Goal: Task Accomplishment & Management: Use online tool/utility

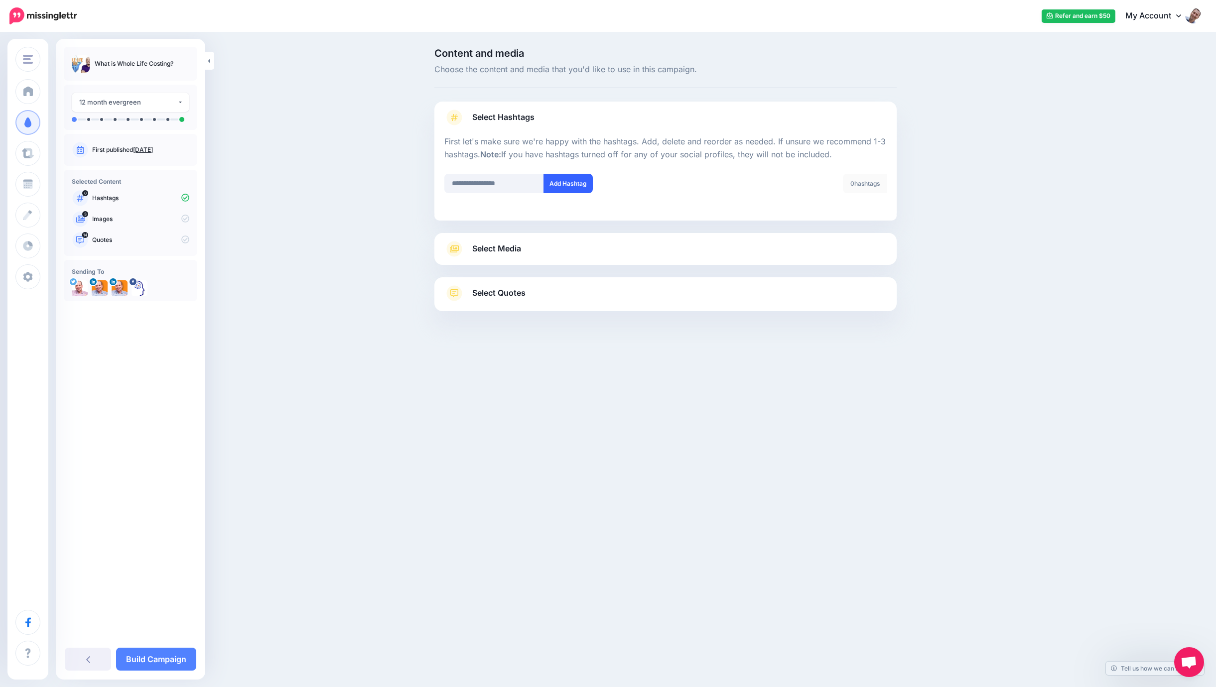
type input "**********"
click at [575, 183] on button "Add Hashtag" at bounding box center [567, 183] width 49 height 19
click at [510, 246] on span "Select Media" at bounding box center [496, 248] width 49 height 13
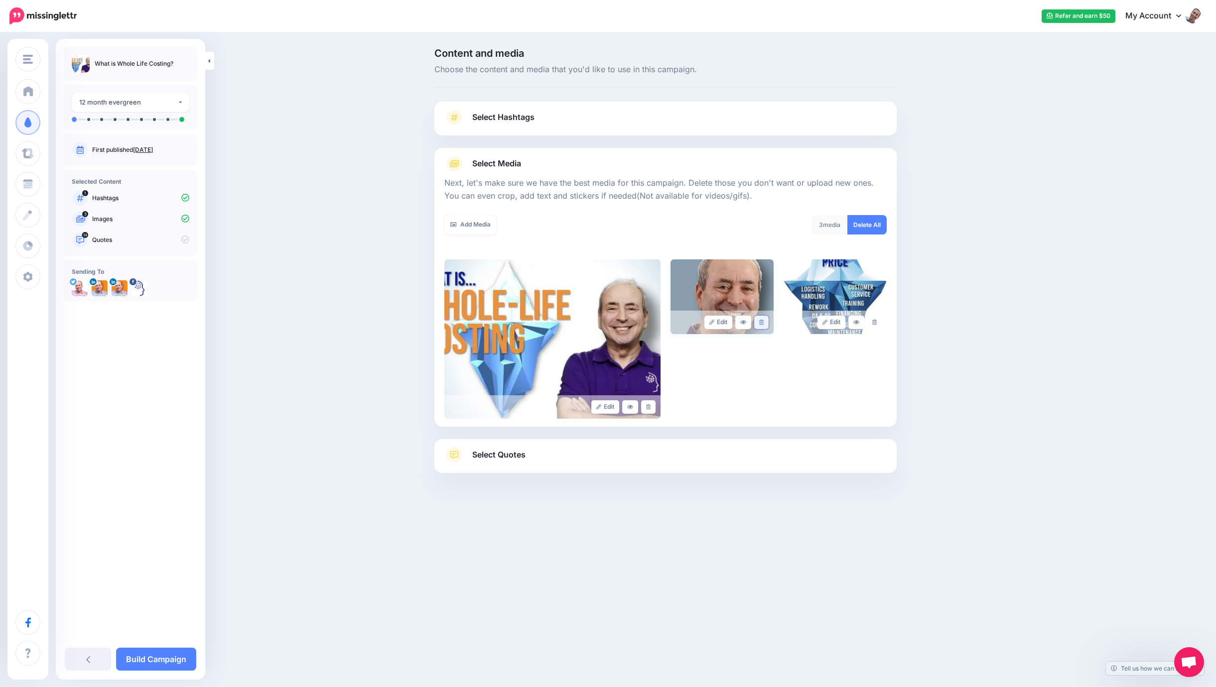
click at [765, 320] on link at bounding box center [761, 322] width 14 height 13
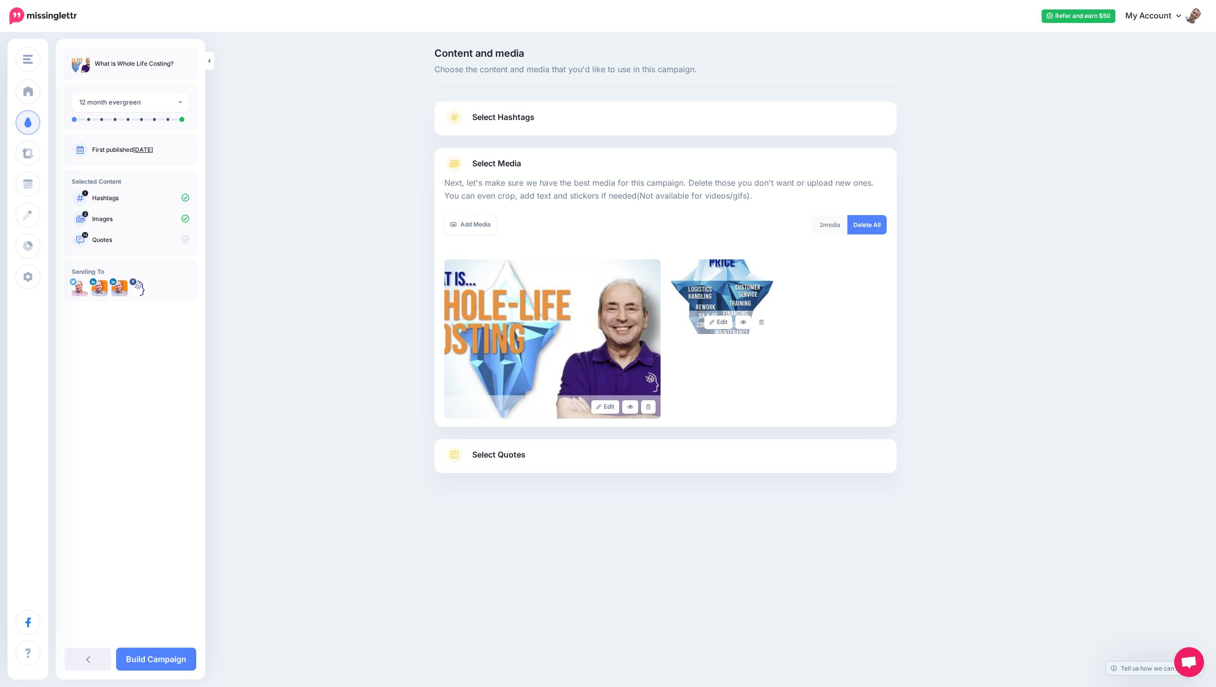
click at [507, 454] on span "Select Quotes" at bounding box center [498, 454] width 53 height 13
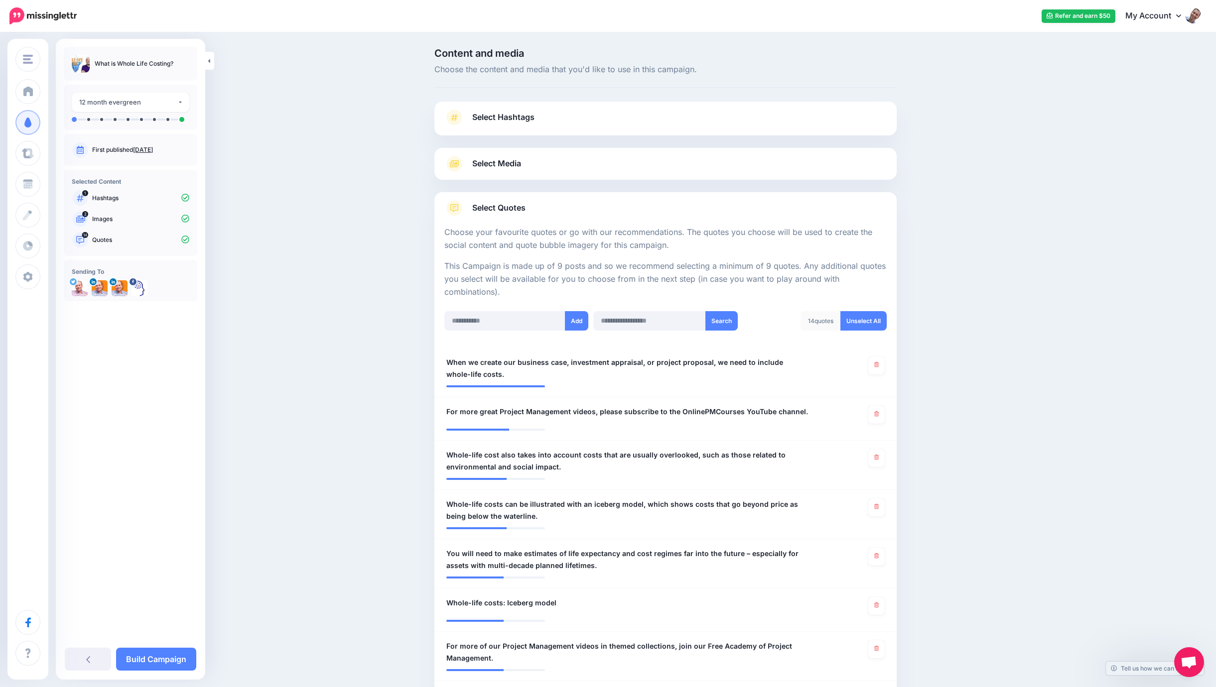
click at [502, 111] on span "Select Hashtags" at bounding box center [503, 117] width 62 height 13
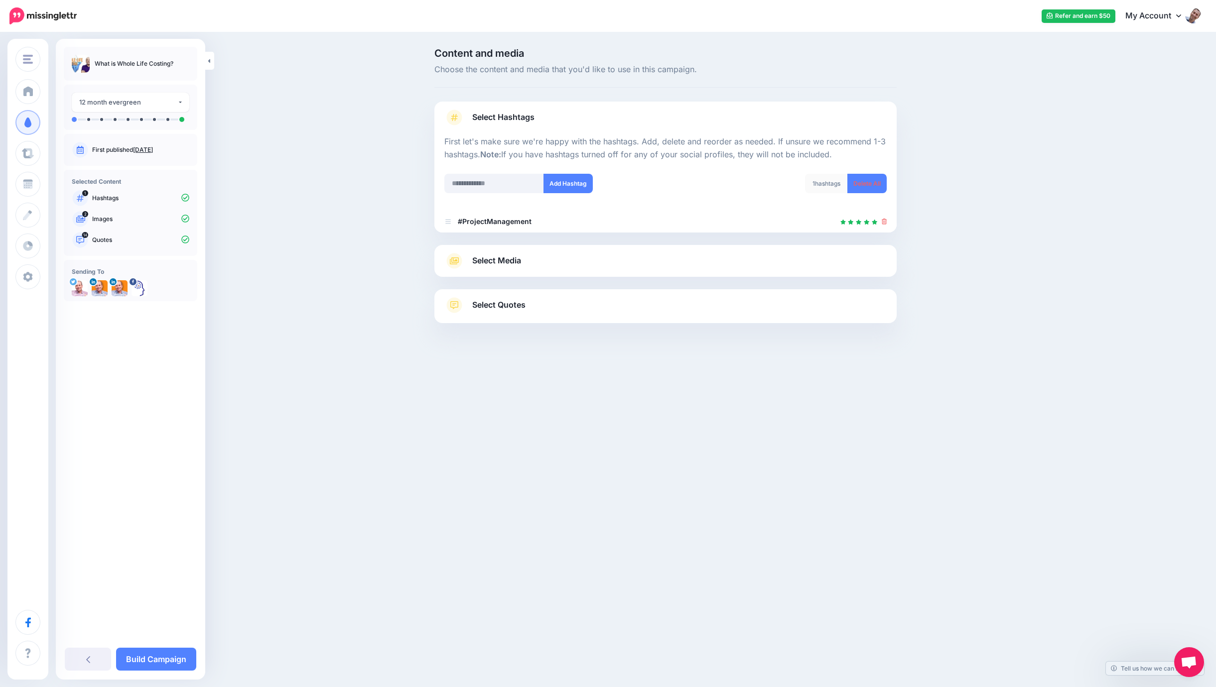
click at [492, 295] on div "Select Quotes Choose your favourite quotes or go with our recommendations. The …" at bounding box center [665, 306] width 462 height 34
click at [496, 302] on span "Select Quotes" at bounding box center [498, 304] width 53 height 13
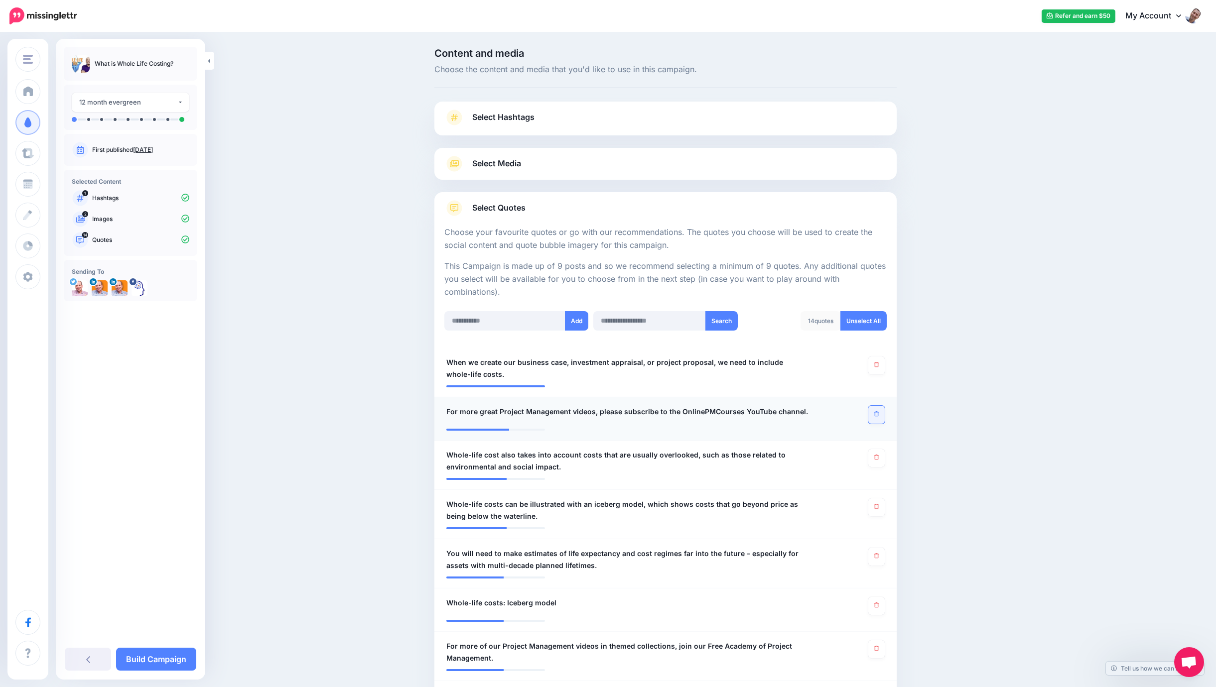
click at [873, 416] on link at bounding box center [876, 415] width 16 height 18
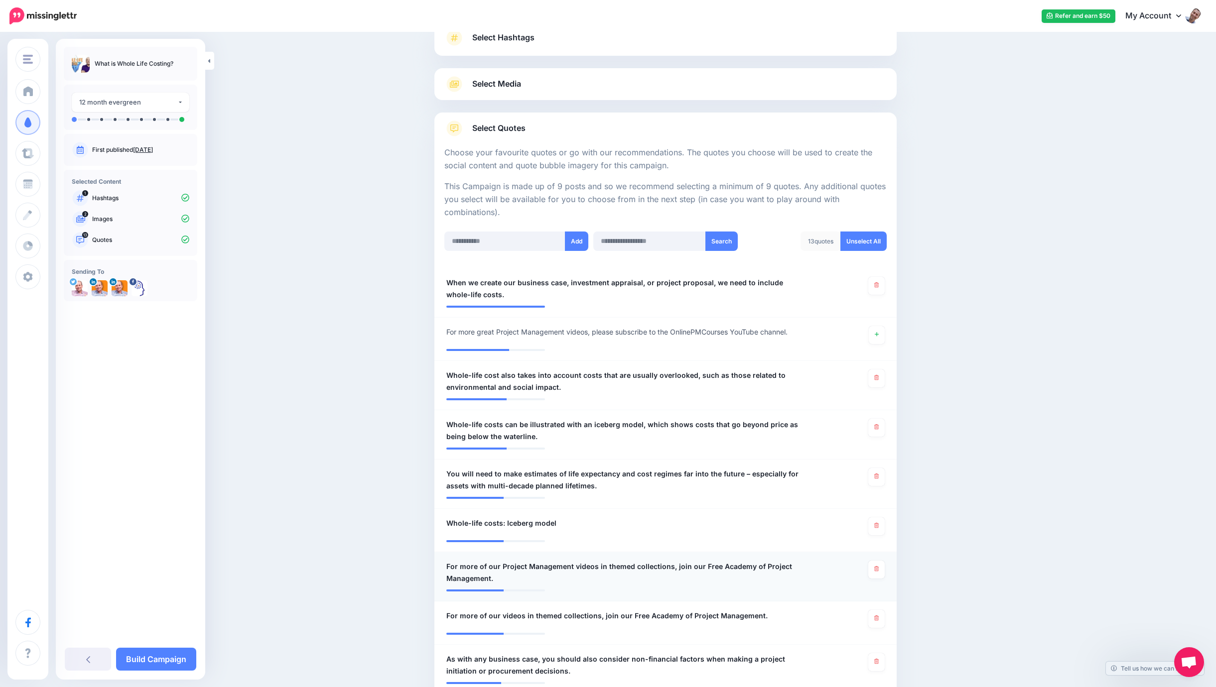
scroll to position [111, 0]
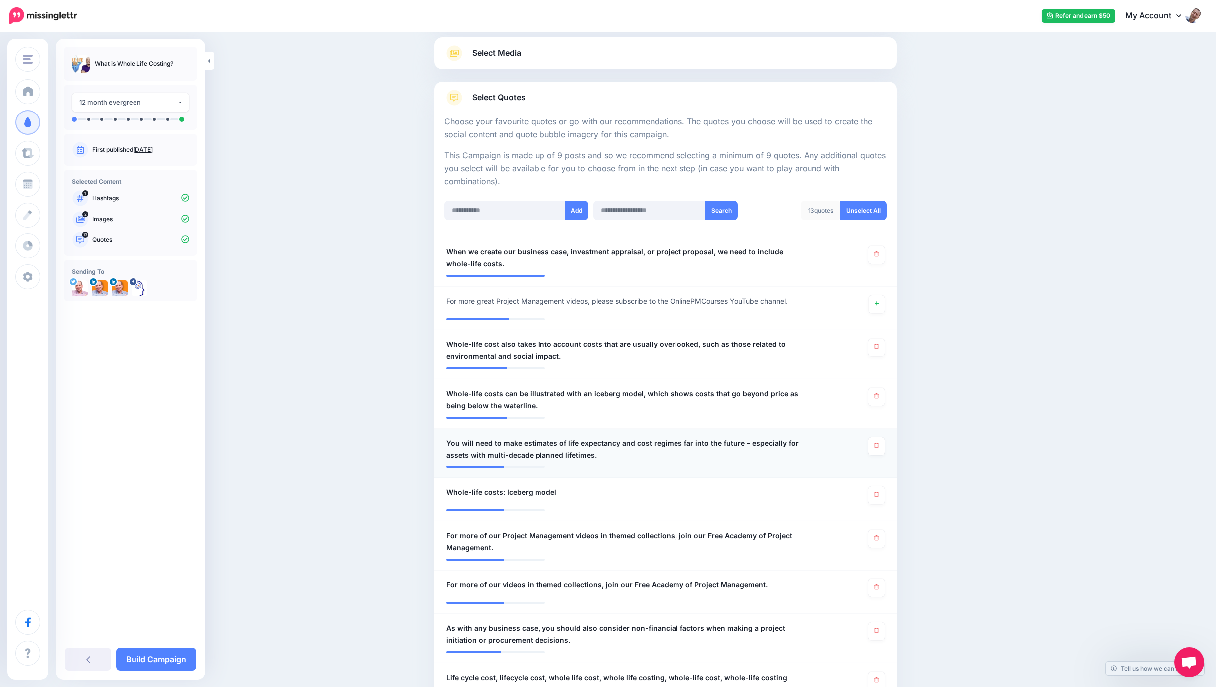
click at [460, 437] on span "You will need to make estimates of life expectancy and cost regimes far into th…" at bounding box center [627, 449] width 363 height 24
type textarea "**********"
click at [877, 492] on icon at bounding box center [876, 494] width 4 height 5
click at [874, 536] on icon at bounding box center [876, 538] width 4 height 5
click at [876, 579] on link at bounding box center [876, 588] width 16 height 18
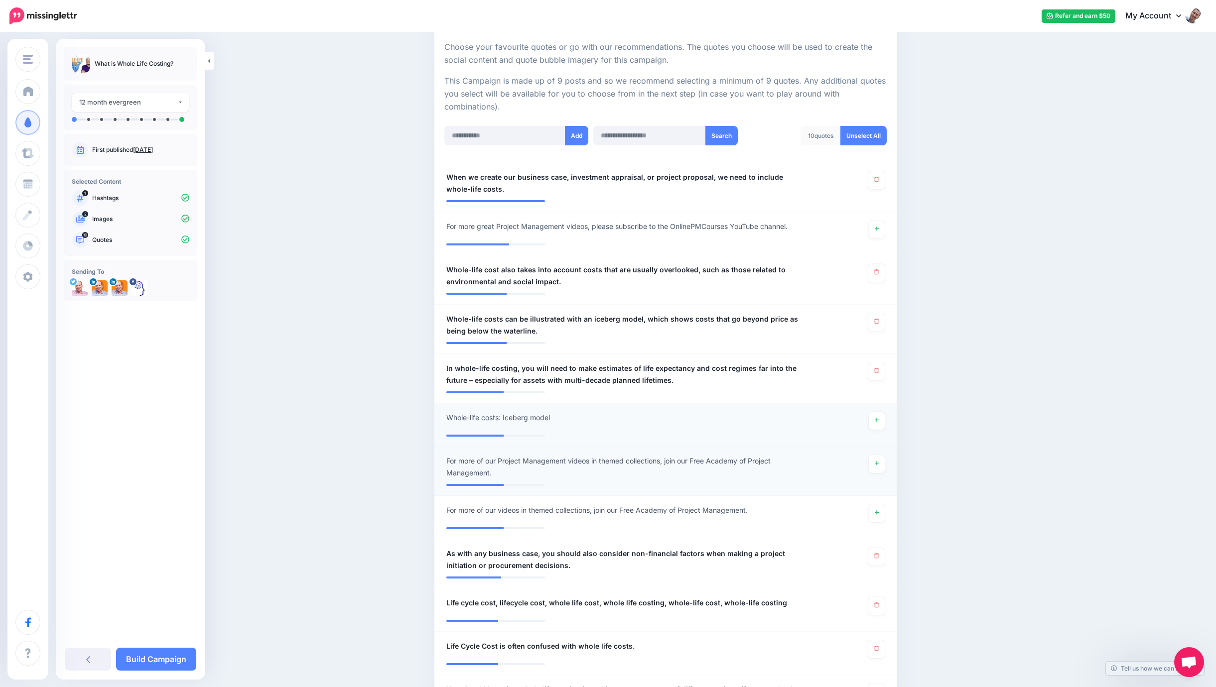
scroll to position [248, 0]
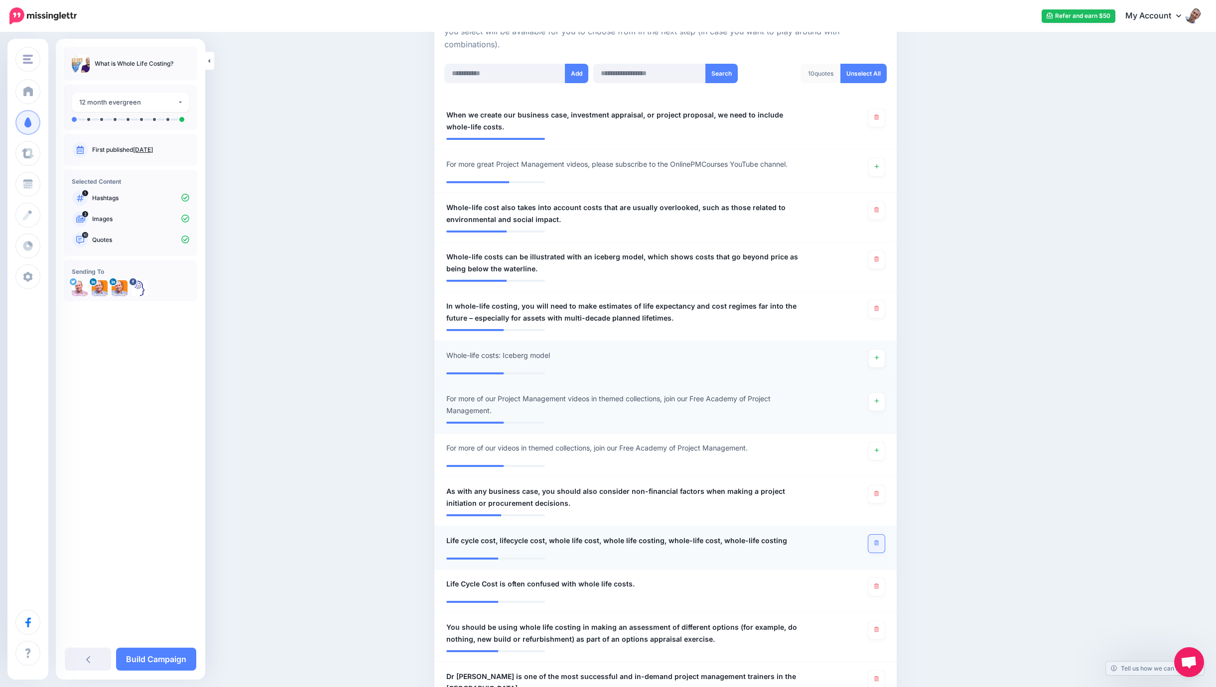
click at [881, 540] on link at bounding box center [876, 544] width 16 height 18
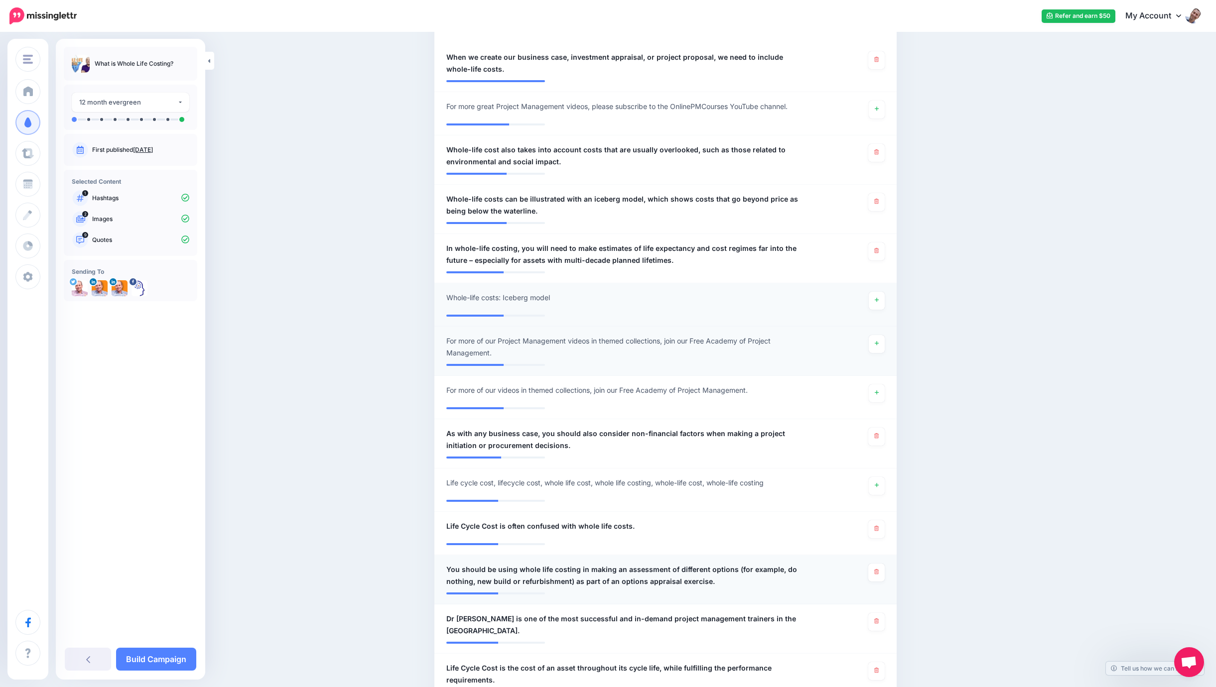
scroll to position [314, 0]
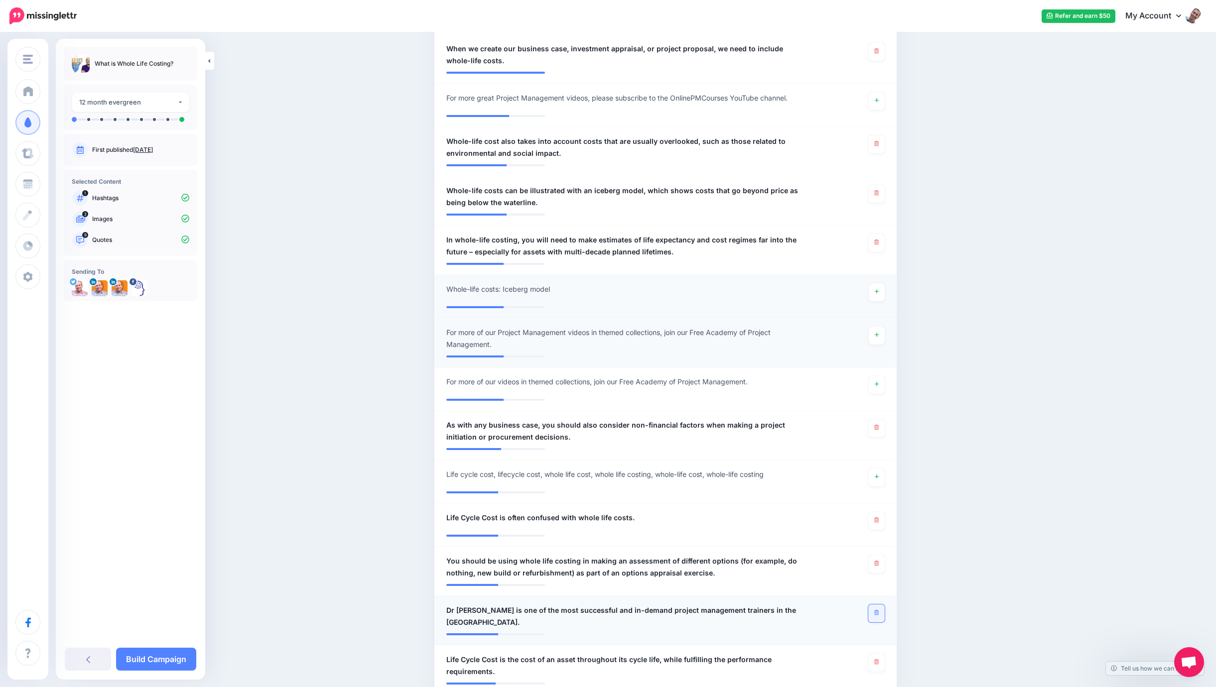
click at [872, 606] on link at bounding box center [876, 614] width 16 height 18
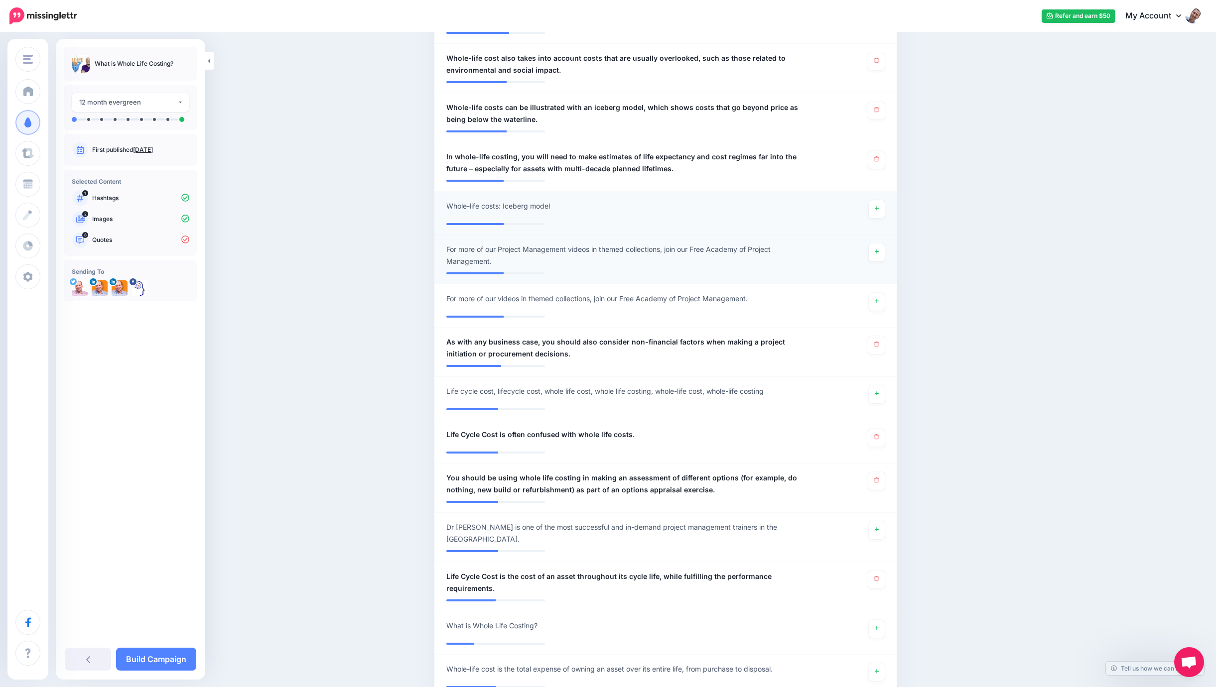
scroll to position [438, 0]
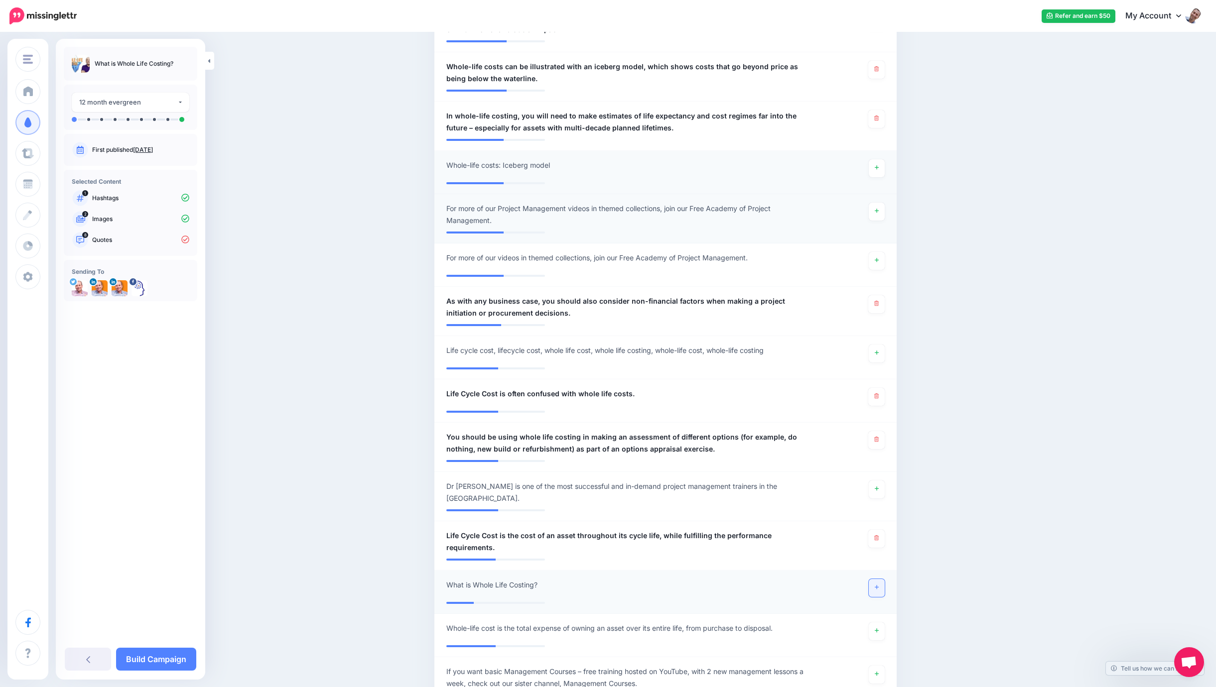
click at [879, 579] on link at bounding box center [877, 588] width 16 height 18
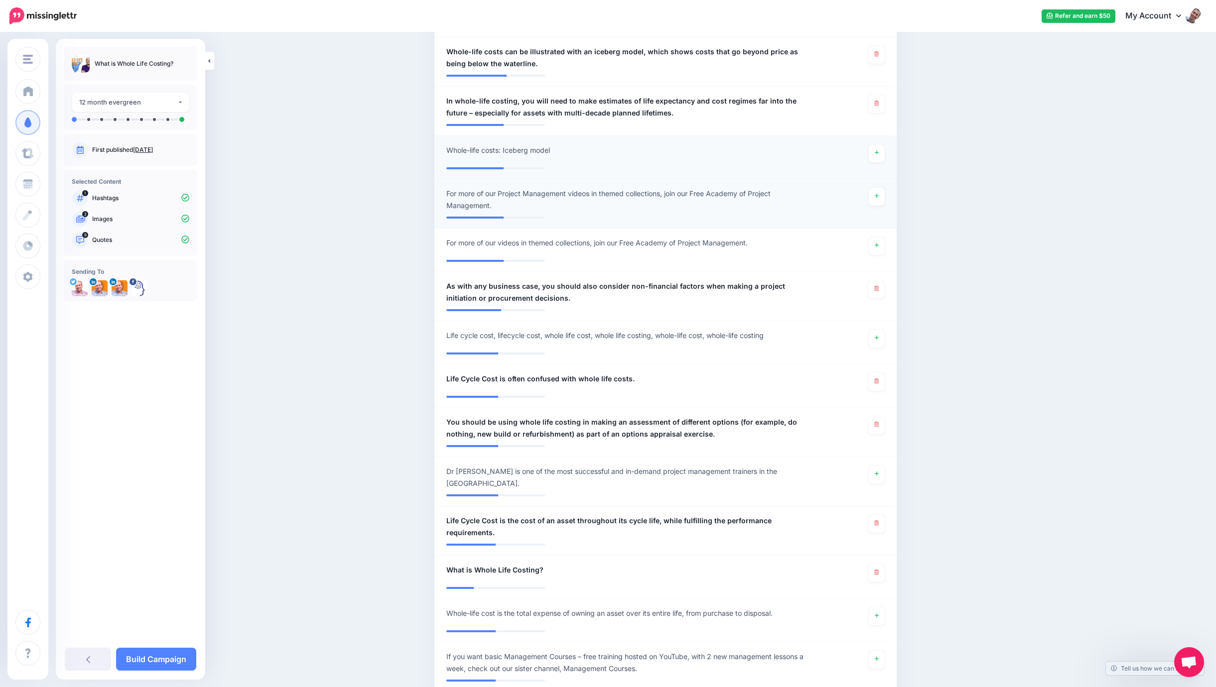
scroll to position [460, 0]
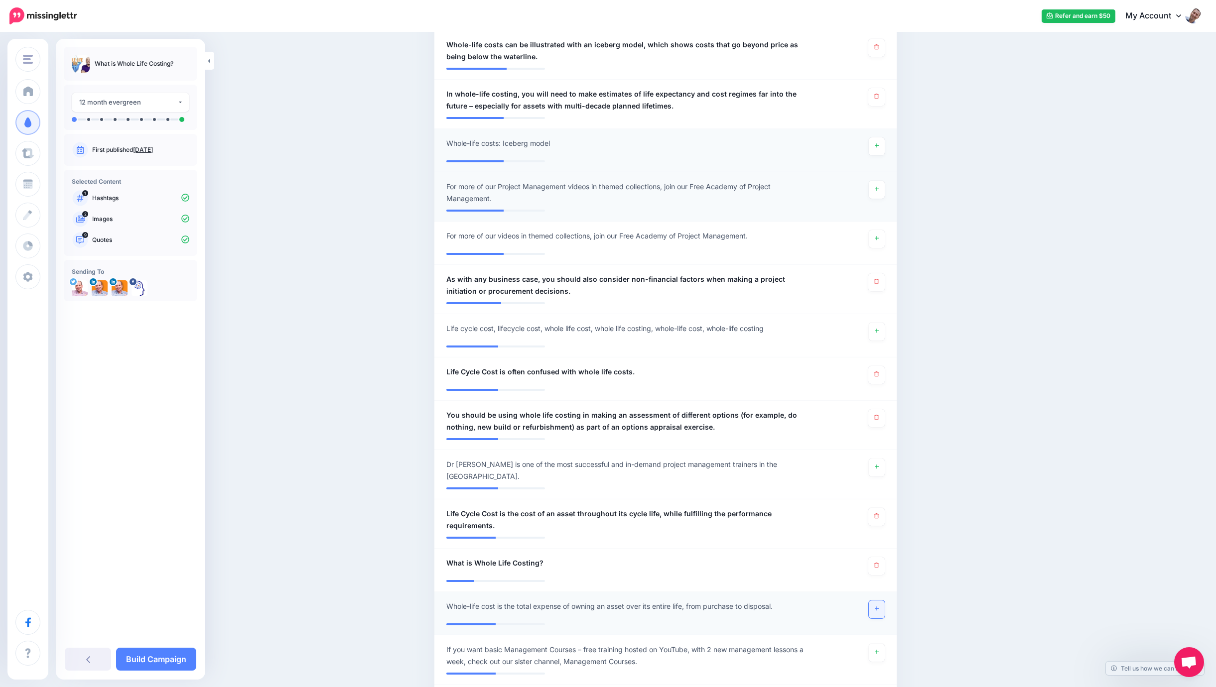
click at [881, 601] on link at bounding box center [877, 610] width 16 height 18
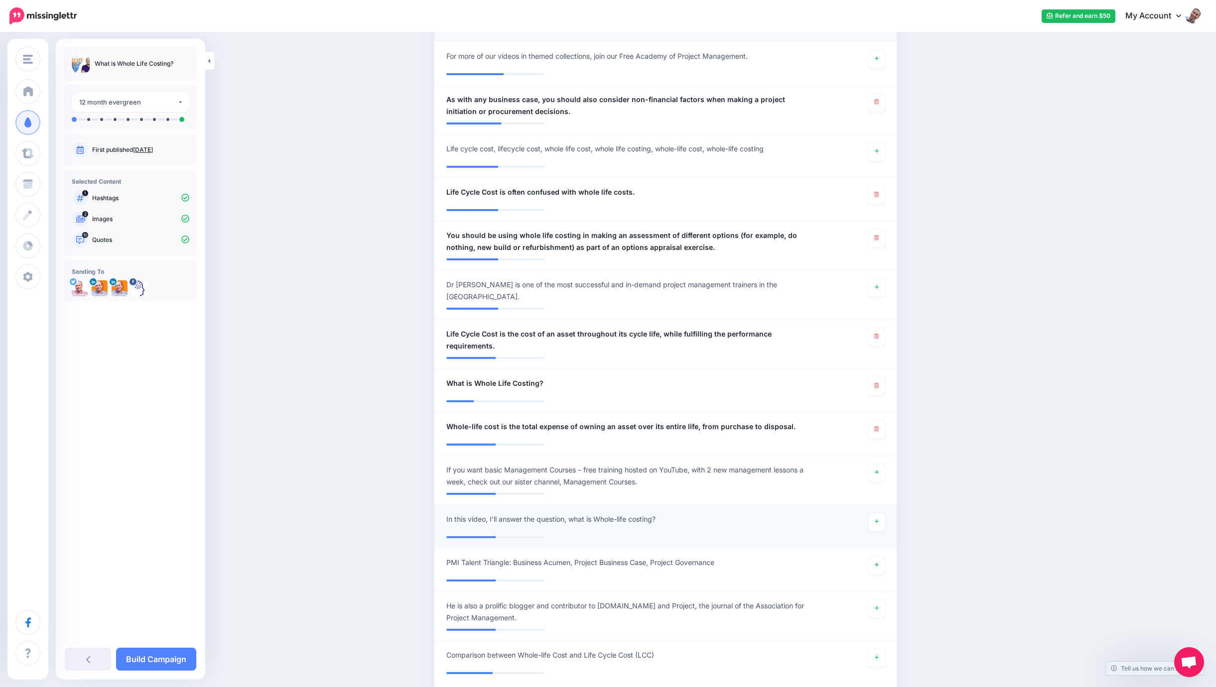
scroll to position [646, 0]
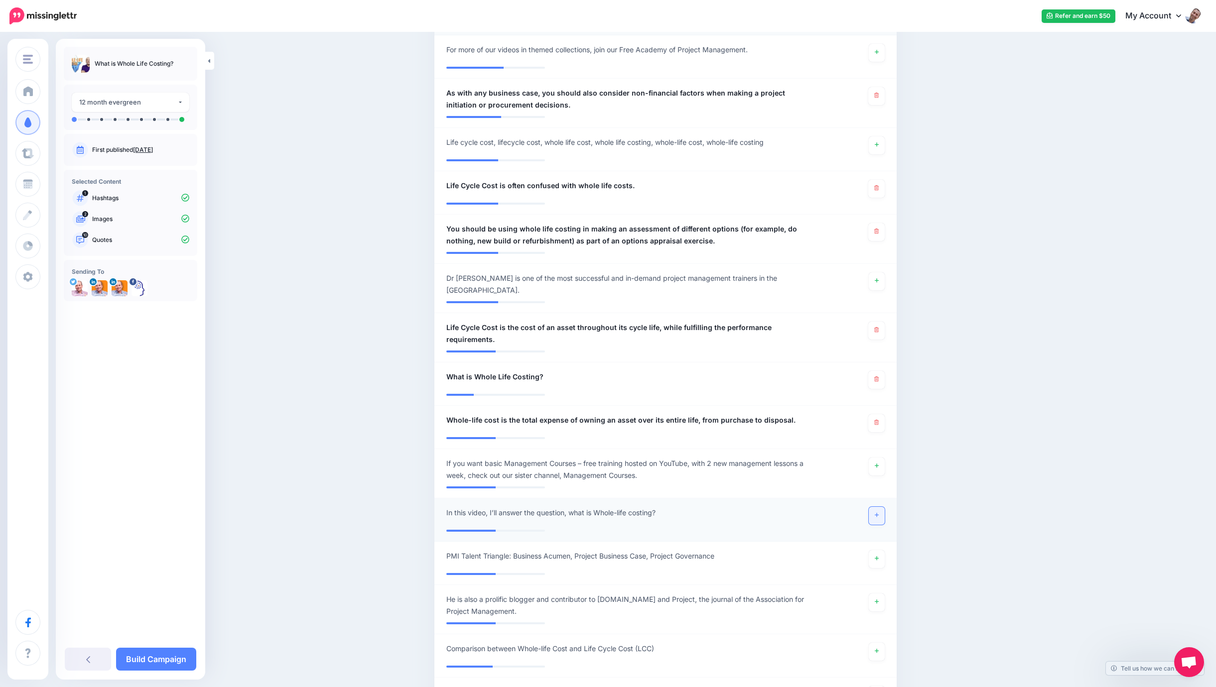
click at [873, 508] on link at bounding box center [877, 516] width 16 height 18
click at [877, 650] on icon at bounding box center [877, 652] width 4 height 4
click at [156, 654] on link "Build Campaign" at bounding box center [156, 659] width 80 height 23
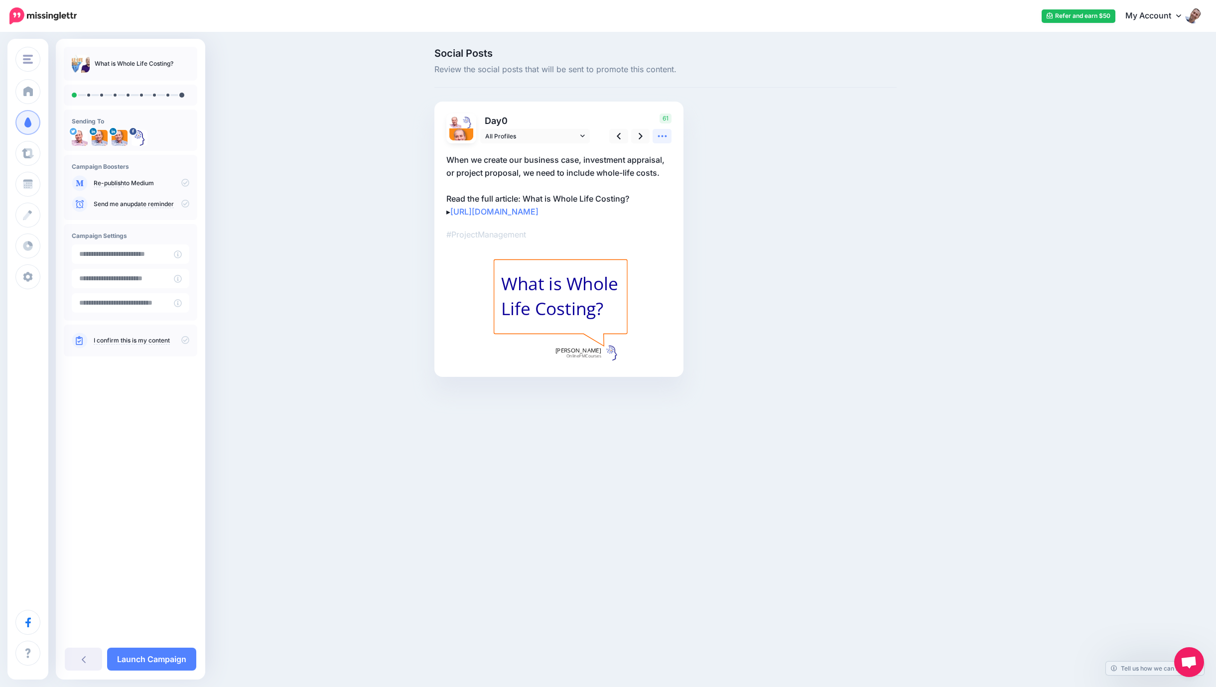
click at [663, 135] on icon at bounding box center [662, 136] width 10 height 10
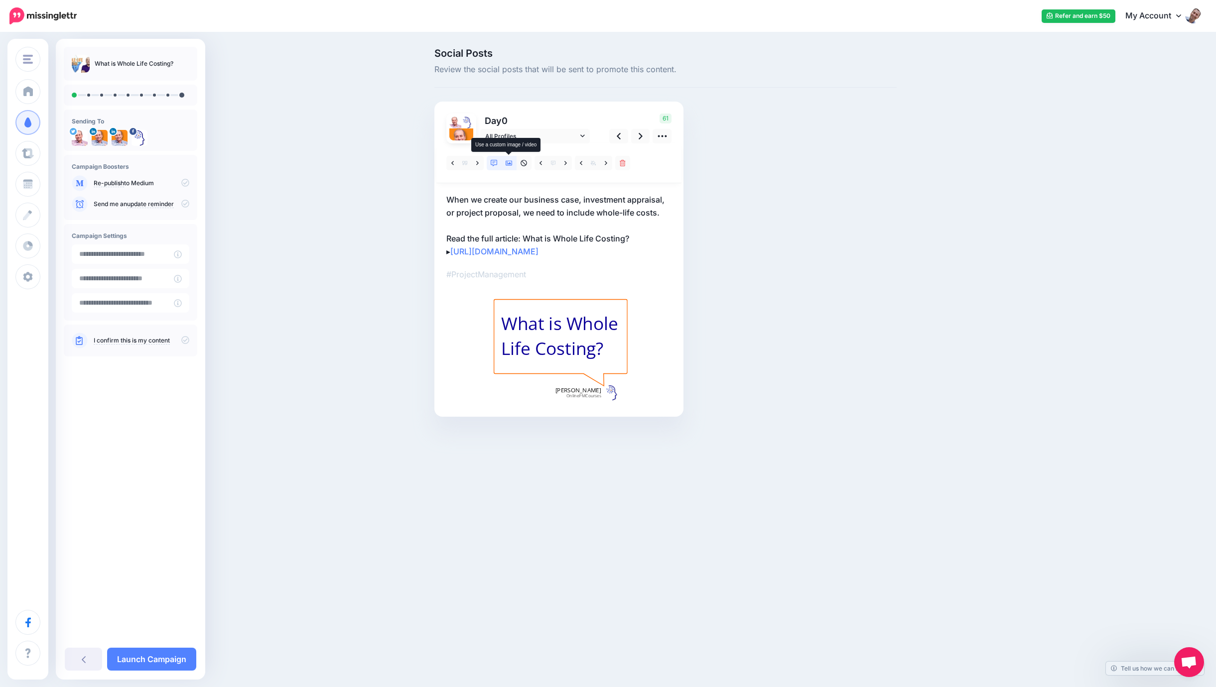
click at [507, 163] on icon at bounding box center [509, 163] width 7 height 7
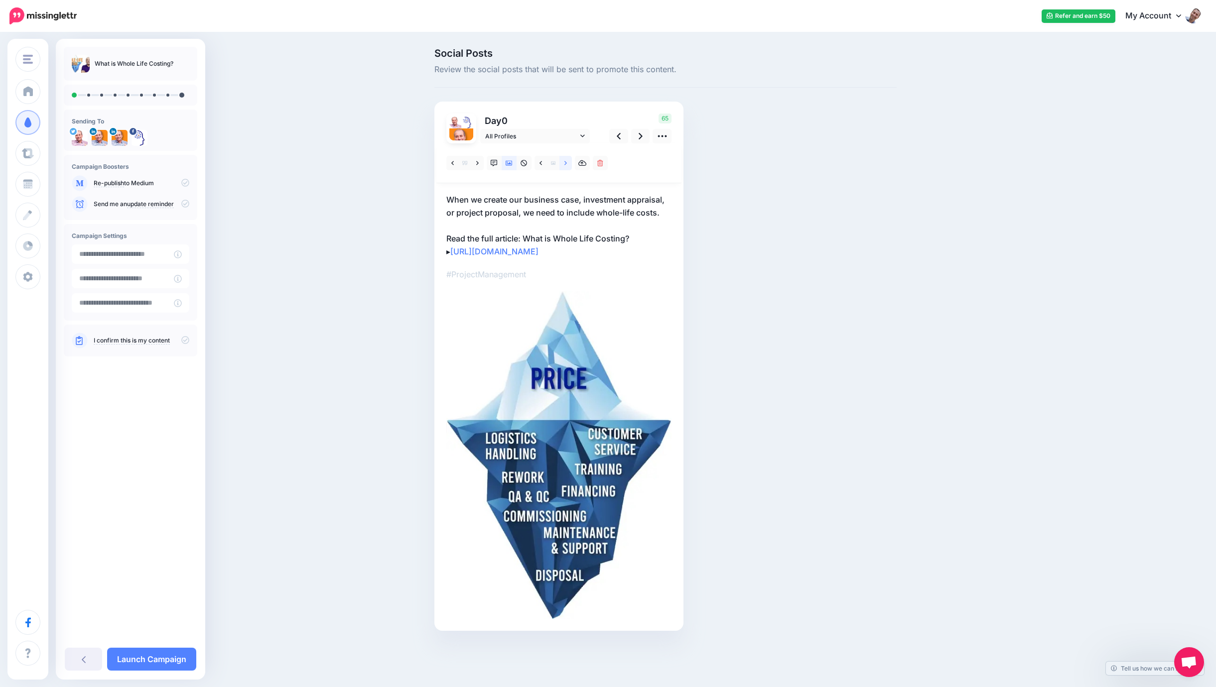
click at [563, 163] on link at bounding box center [565, 163] width 12 height 14
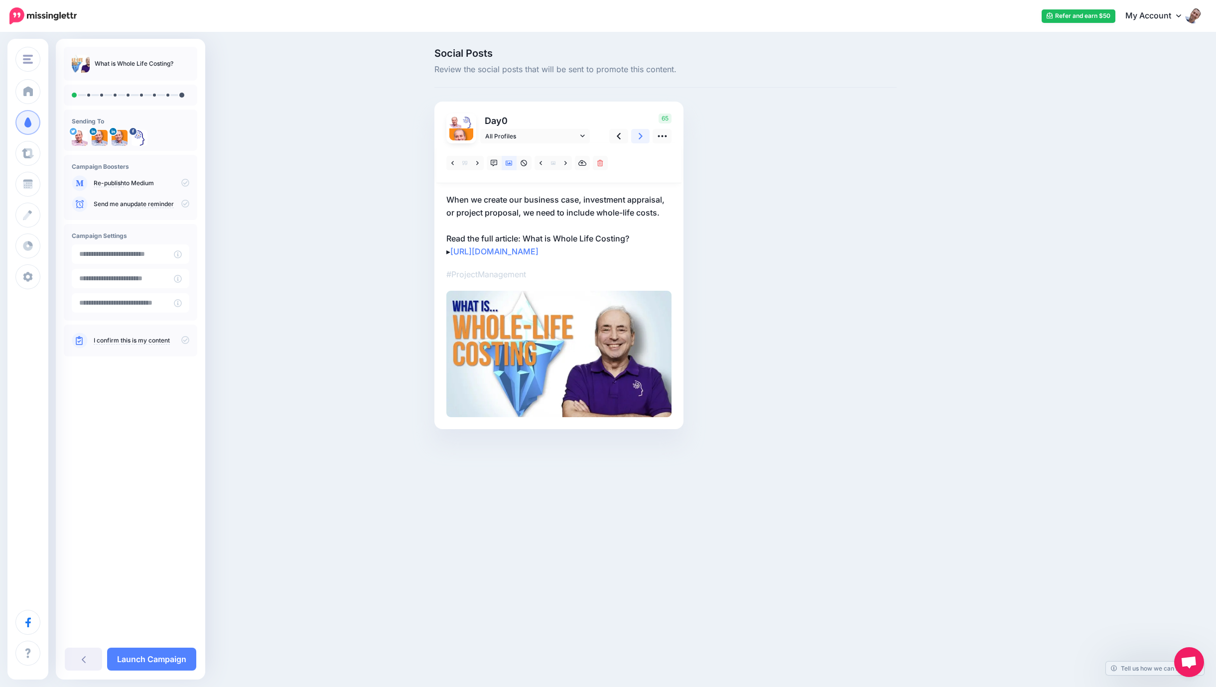
click at [639, 135] on icon at bounding box center [641, 136] width 4 height 10
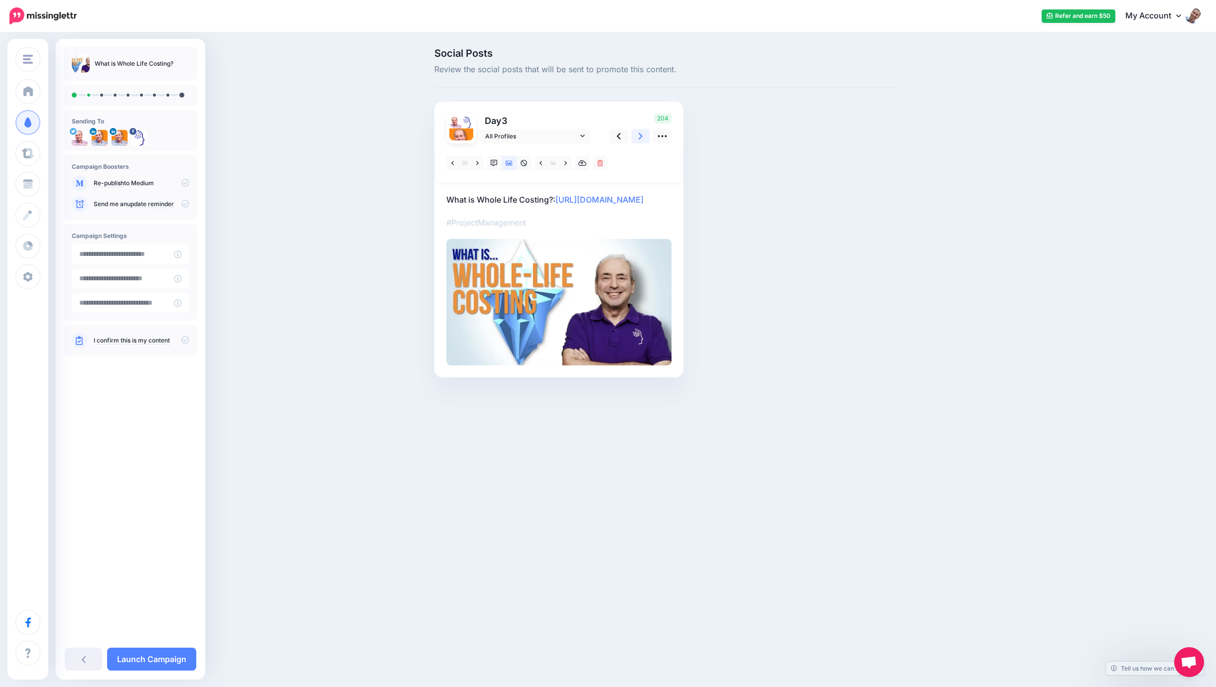
click at [639, 135] on icon at bounding box center [641, 136] width 4 height 10
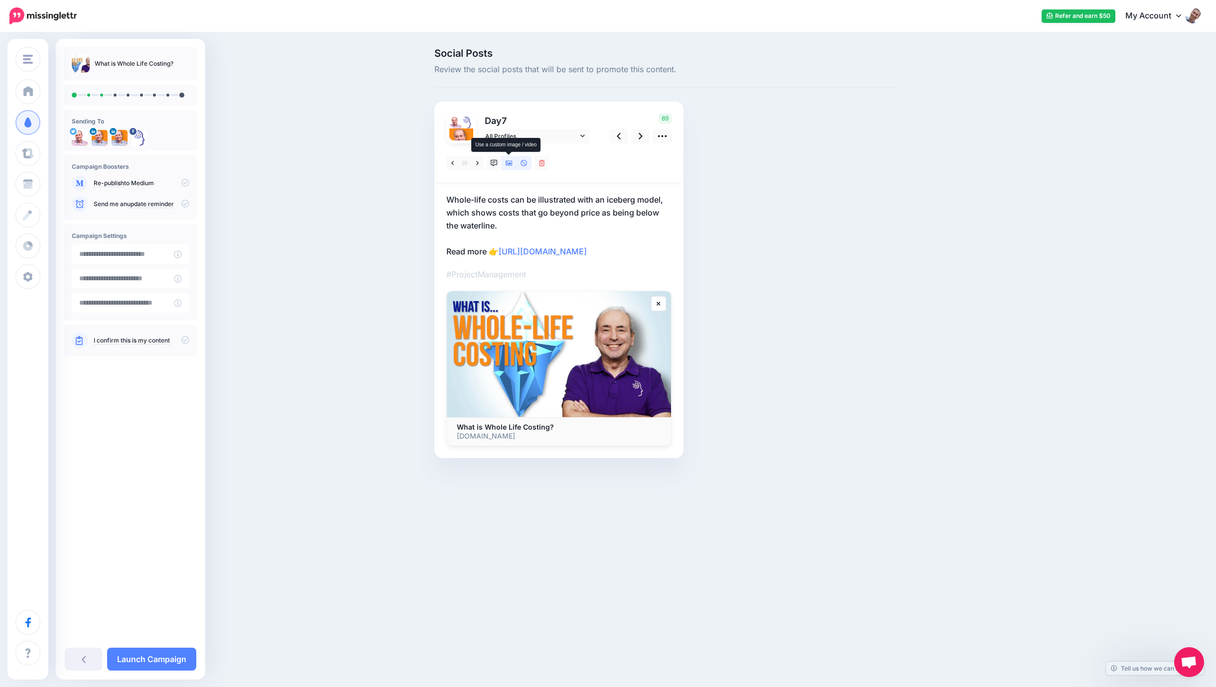
click at [508, 163] on icon at bounding box center [509, 163] width 7 height 5
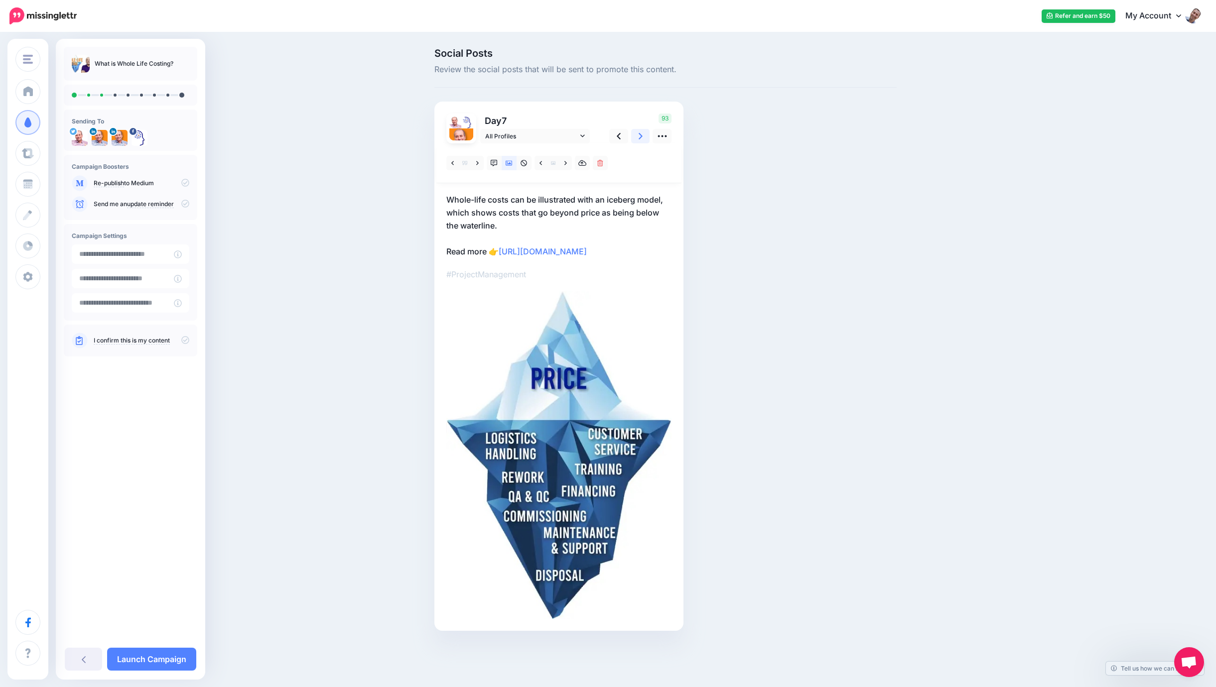
click at [638, 135] on link at bounding box center [640, 136] width 19 height 14
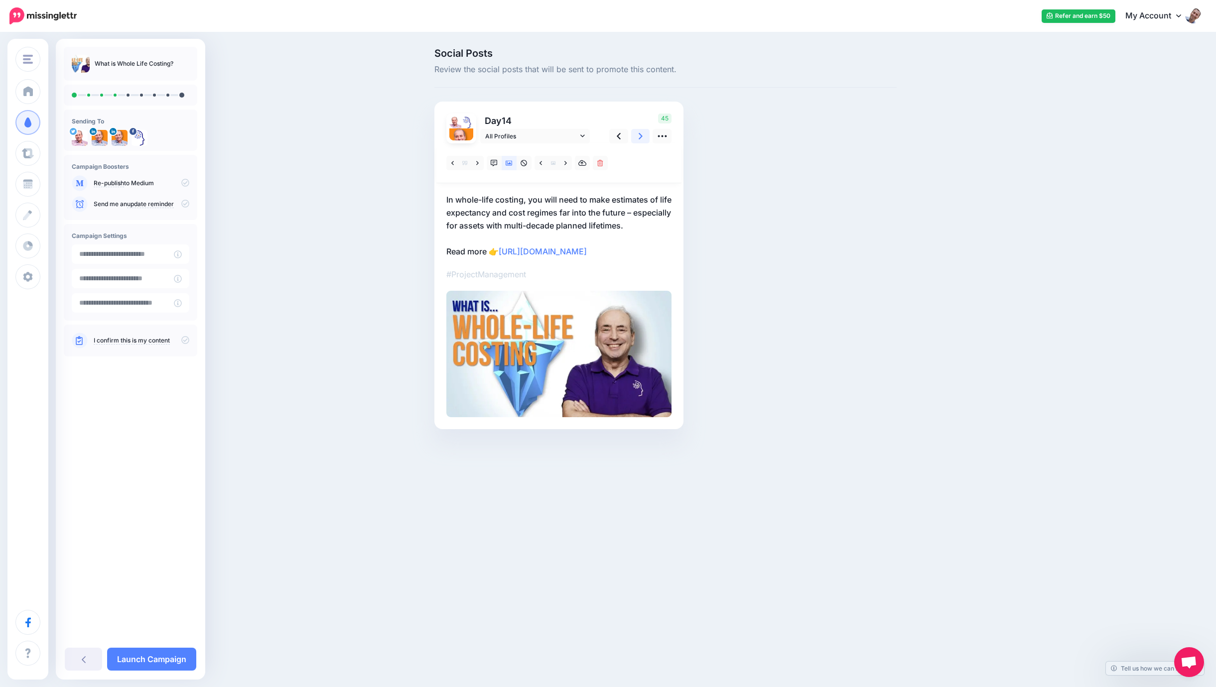
click at [645, 135] on link at bounding box center [640, 136] width 19 height 14
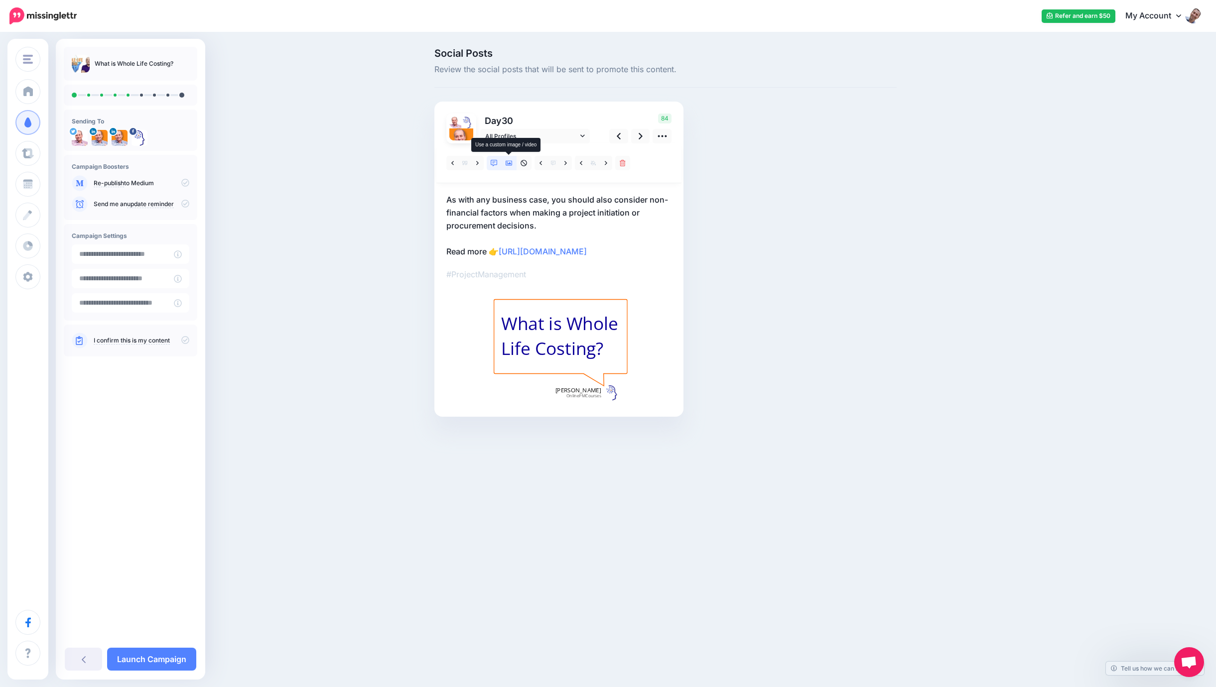
click at [508, 163] on icon at bounding box center [509, 163] width 7 height 5
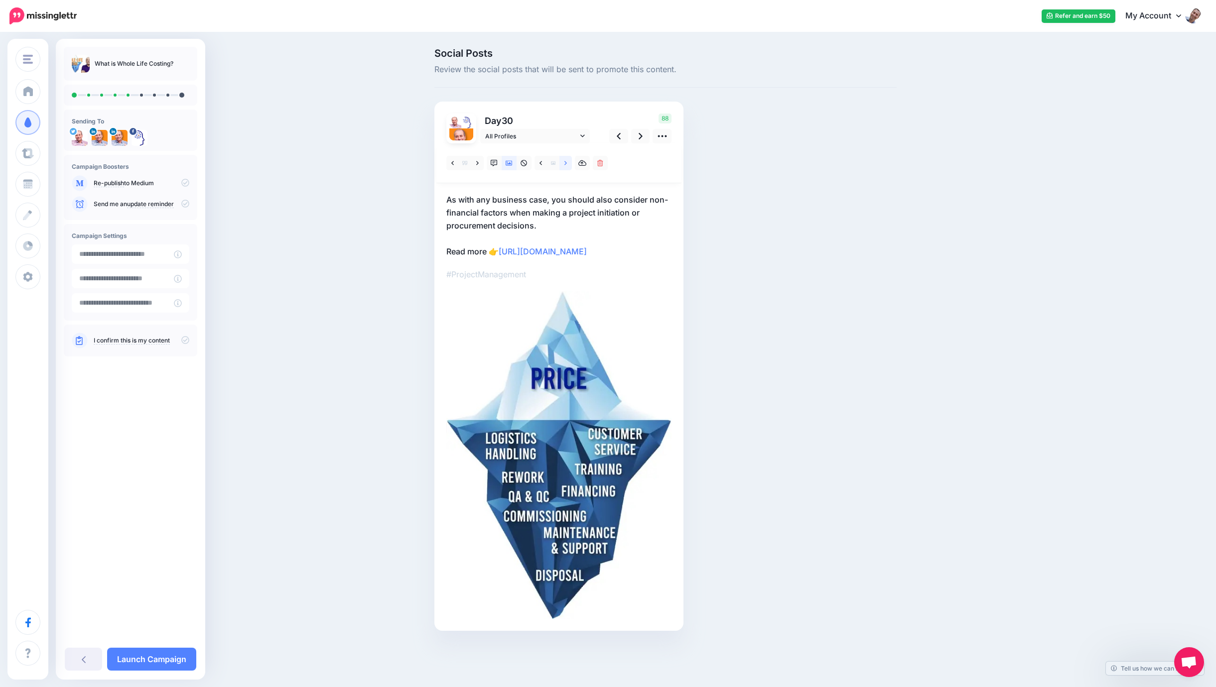
click at [564, 164] on icon at bounding box center [565, 163] width 2 height 7
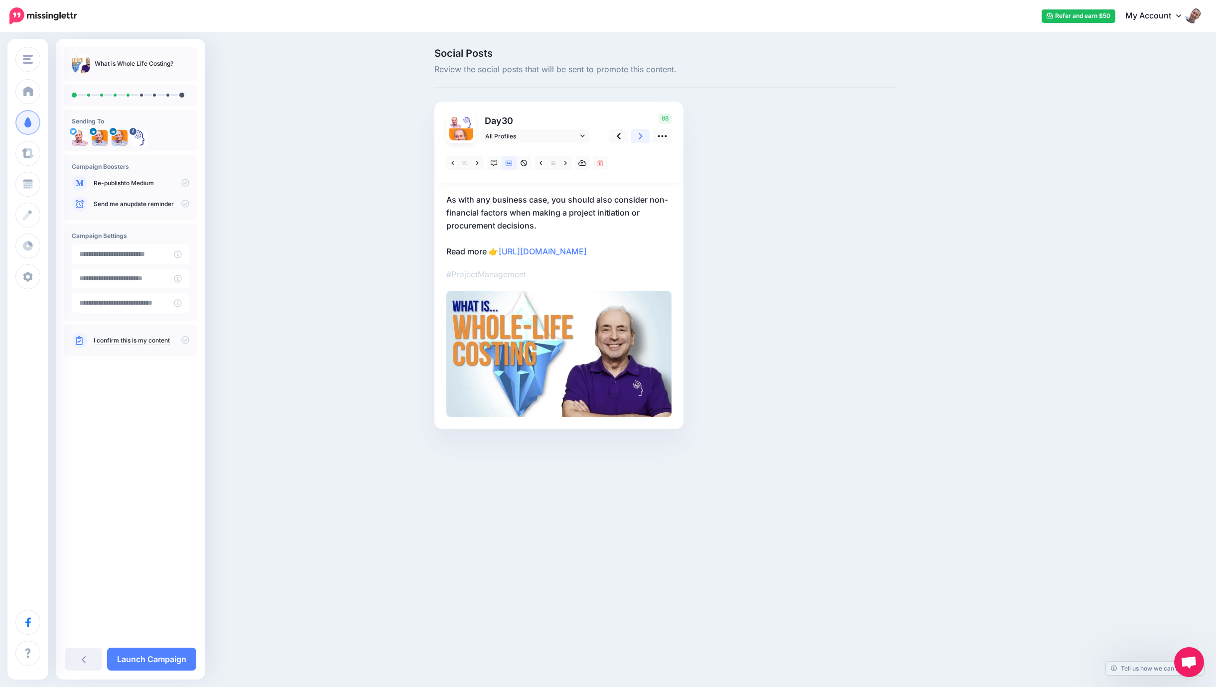
click at [639, 134] on icon at bounding box center [641, 136] width 4 height 10
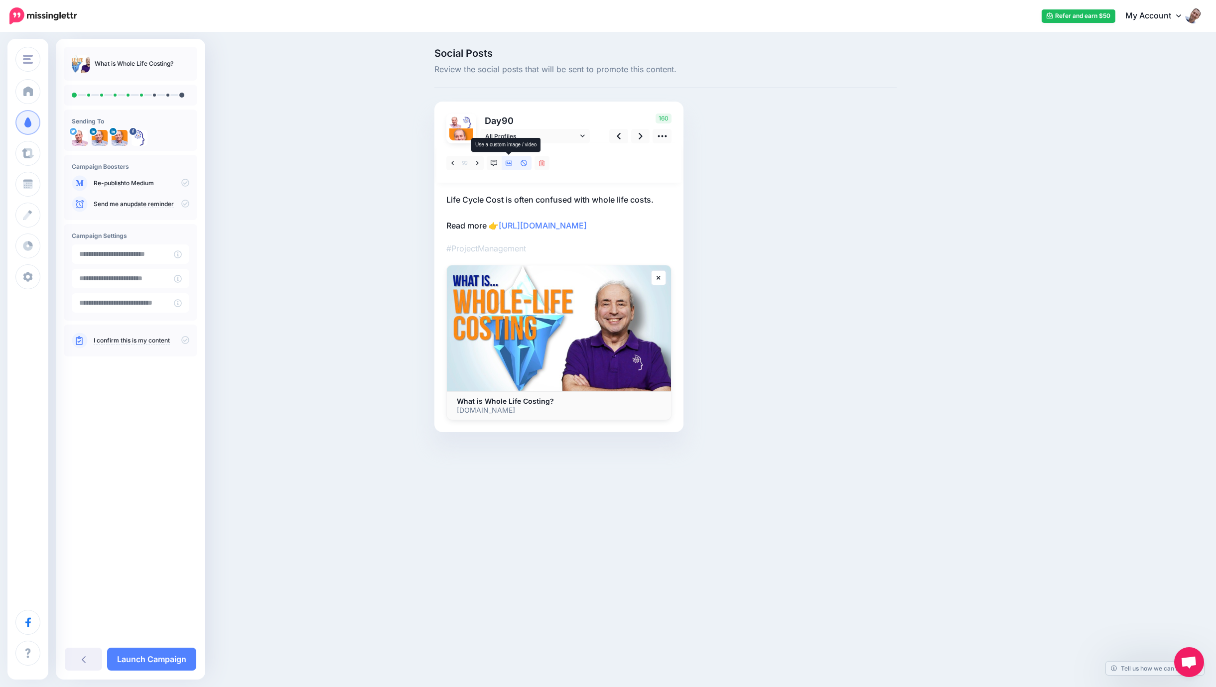
click at [510, 161] on icon at bounding box center [509, 163] width 7 height 7
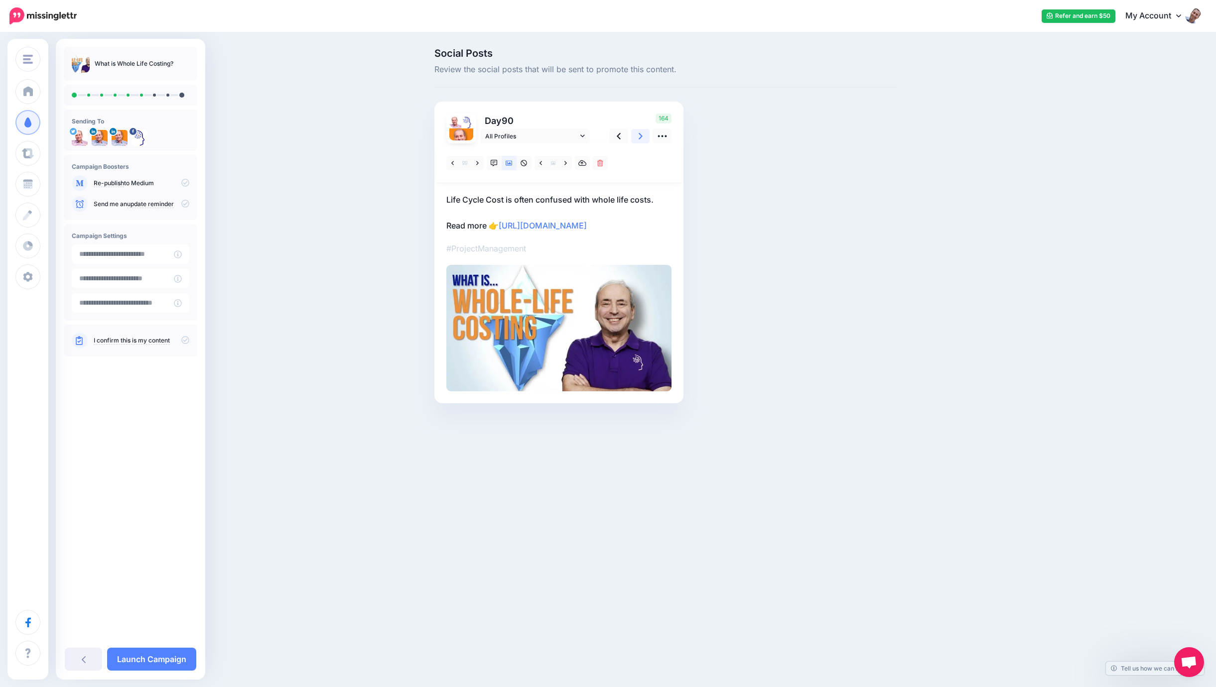
click at [639, 137] on icon at bounding box center [641, 136] width 4 height 10
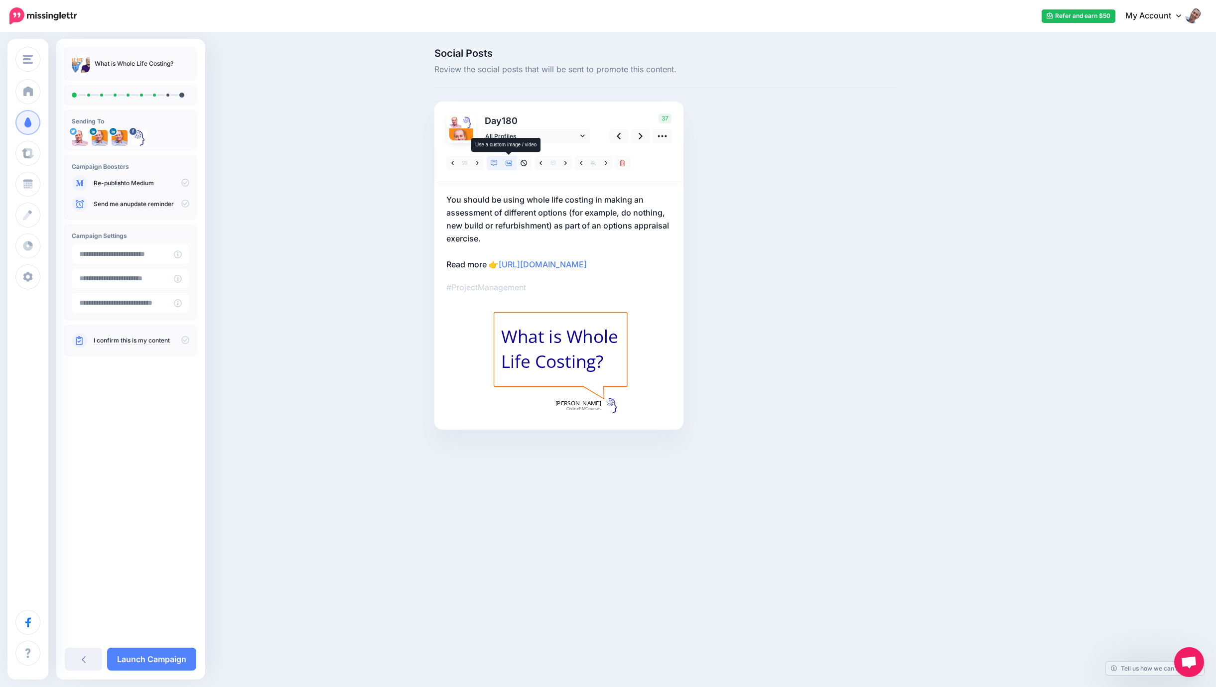
click at [506, 165] on icon at bounding box center [509, 163] width 7 height 7
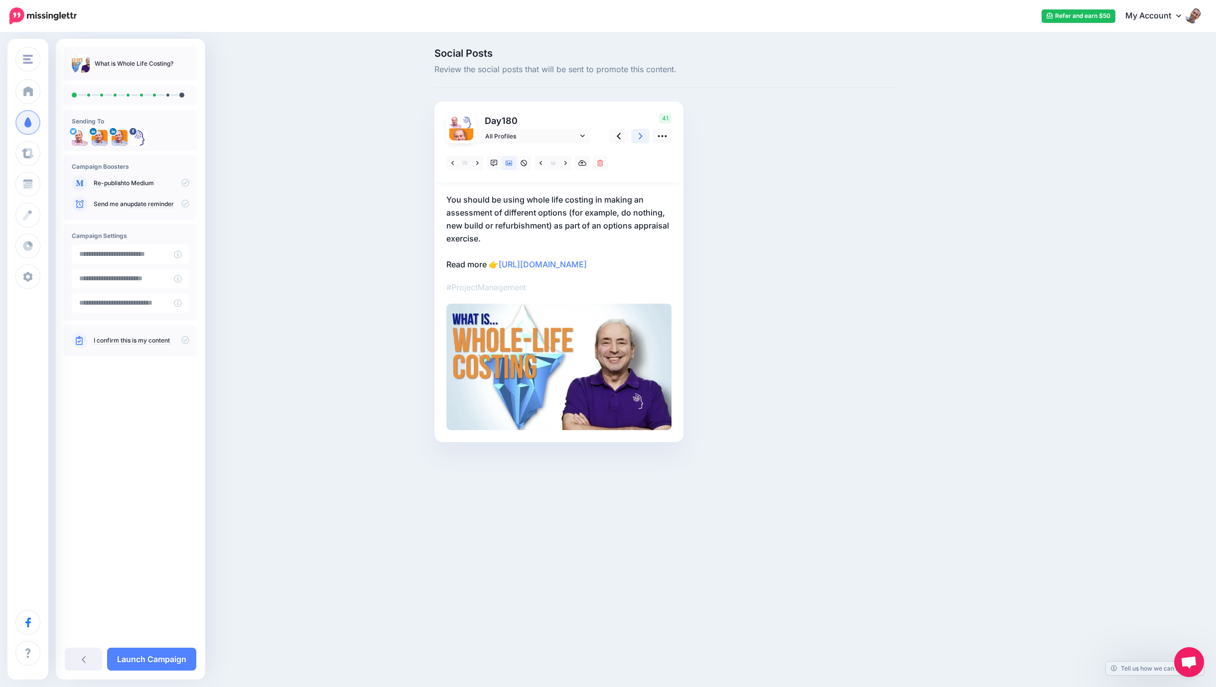
click at [638, 136] on link at bounding box center [640, 136] width 19 height 14
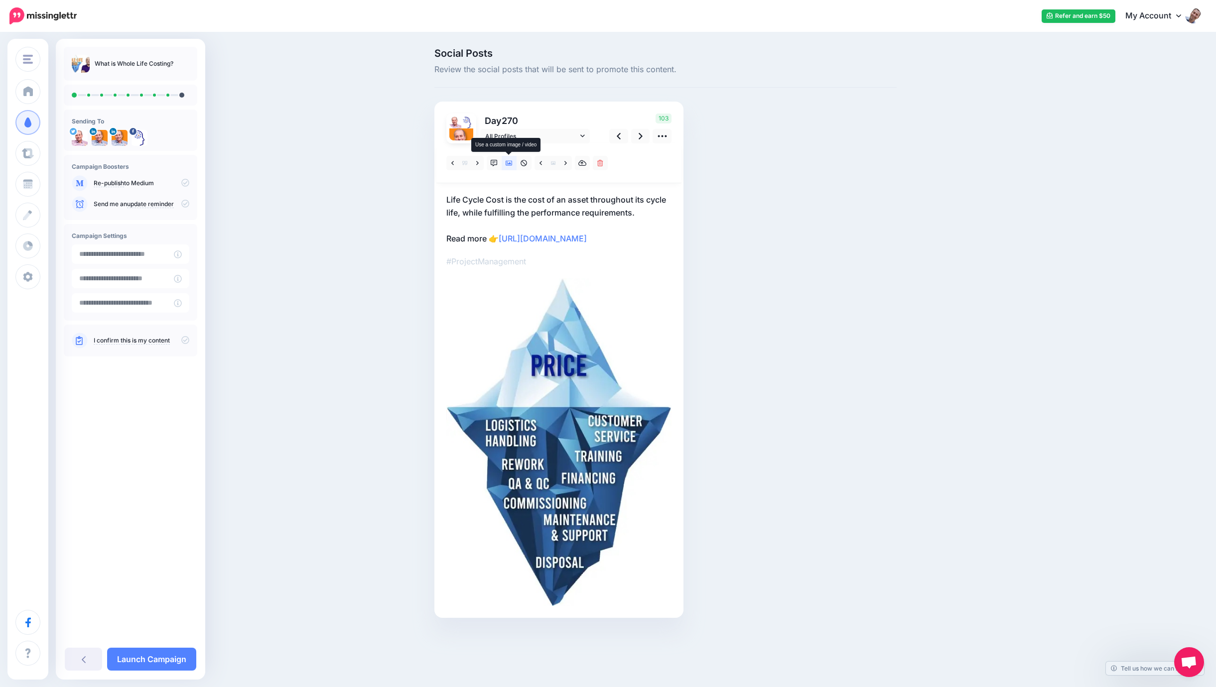
click at [512, 164] on icon at bounding box center [509, 163] width 7 height 5
click at [542, 161] on icon at bounding box center [540, 163] width 2 height 7
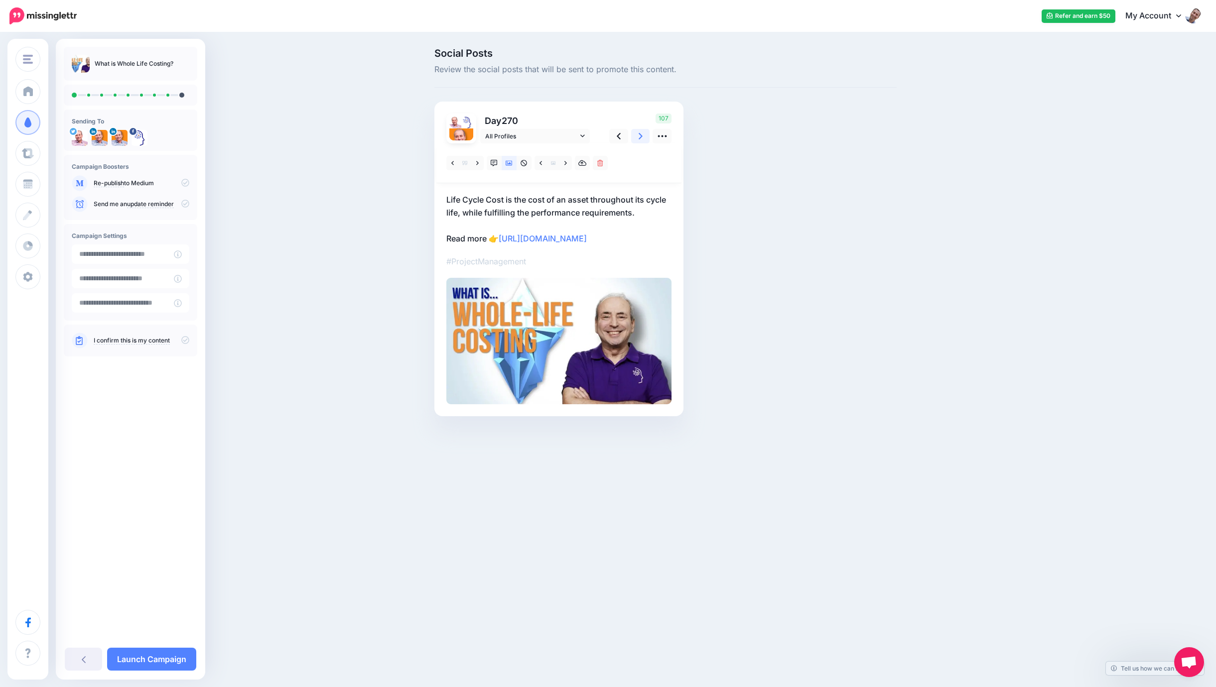
click at [639, 133] on icon at bounding box center [641, 136] width 4 height 6
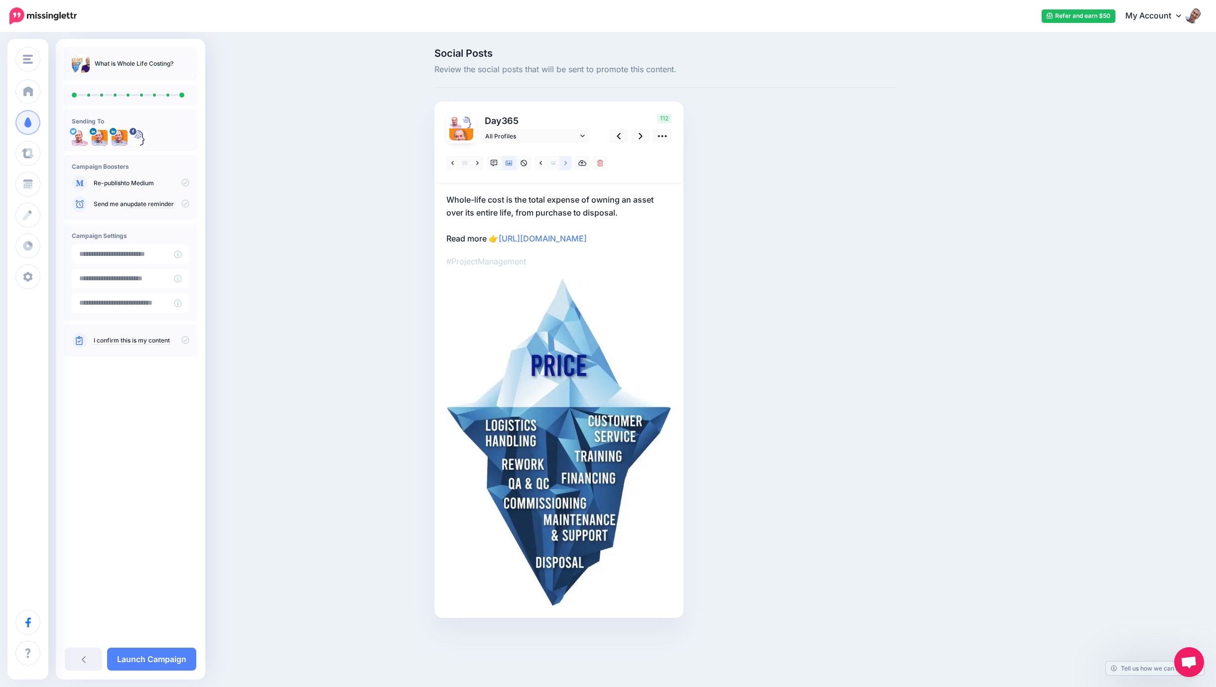
click at [565, 158] on link at bounding box center [565, 163] width 12 height 14
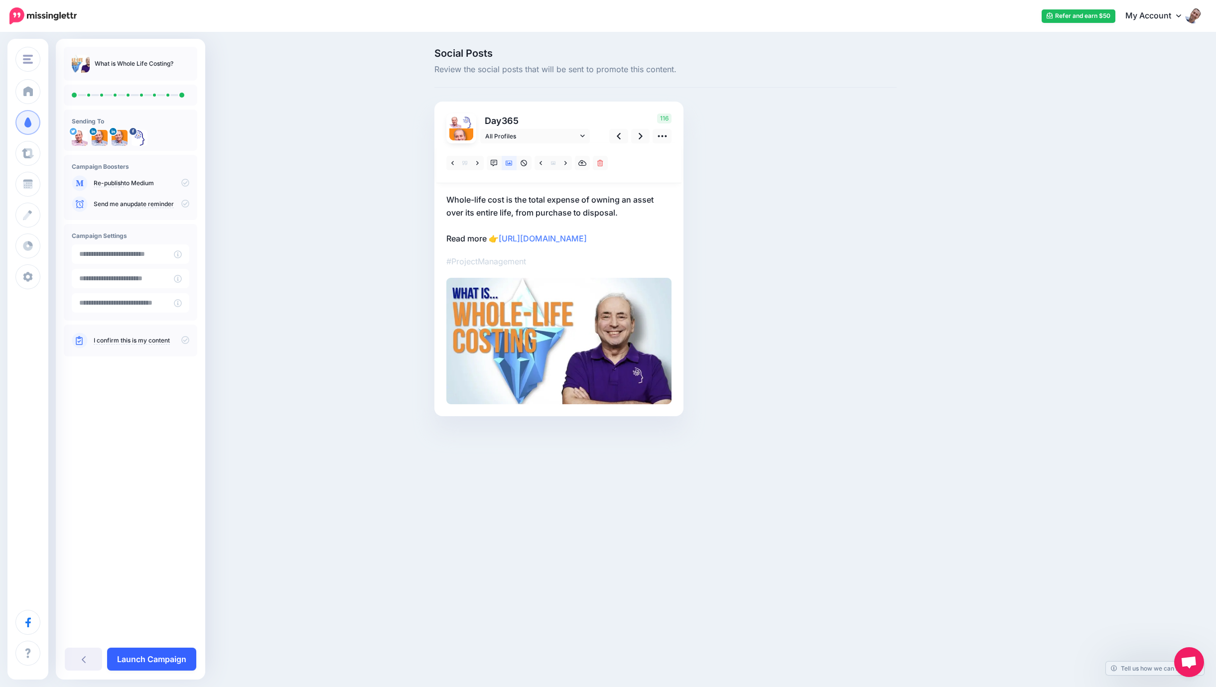
click at [154, 653] on link "Launch Campaign" at bounding box center [151, 659] width 89 height 23
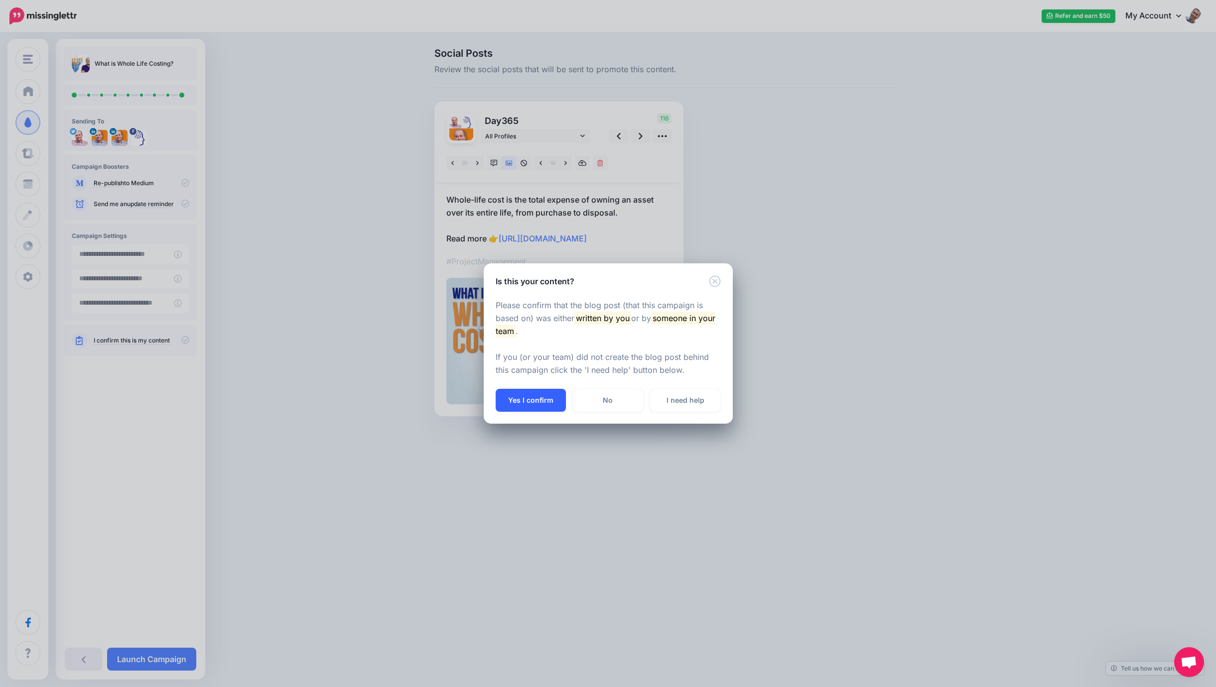
click at [519, 402] on button "Yes I confirm" at bounding box center [531, 400] width 70 height 23
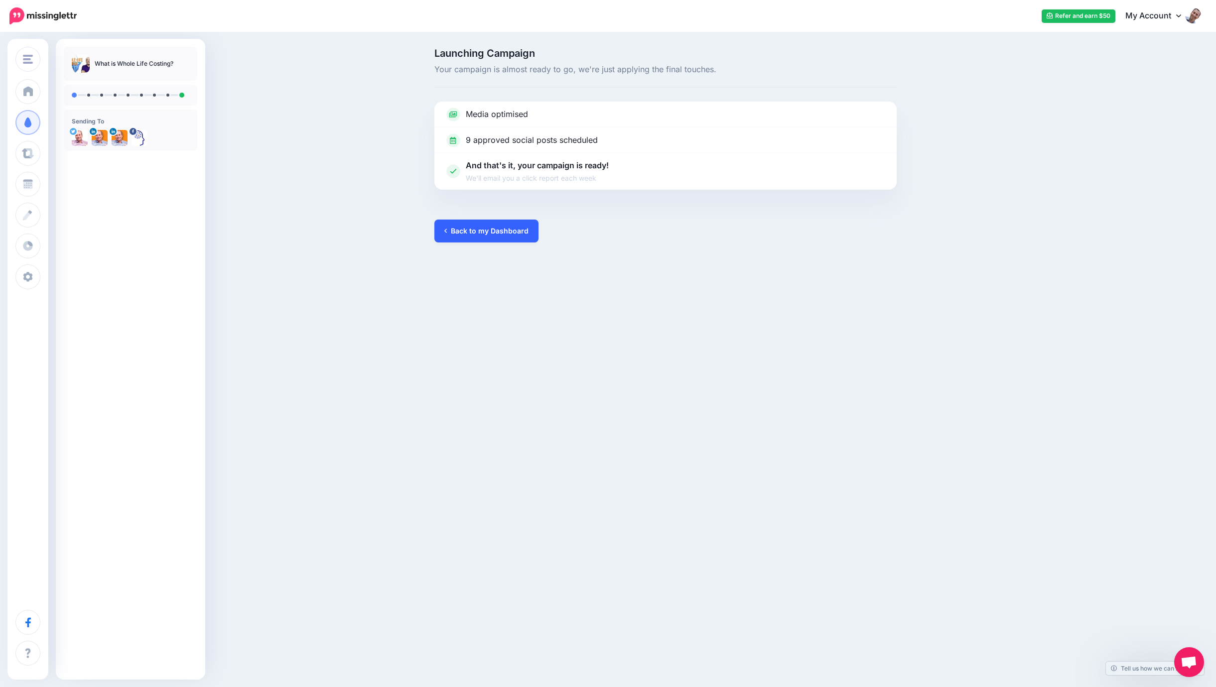
click at [455, 232] on link "Back to my Dashboard" at bounding box center [486, 231] width 104 height 23
